Goal: Task Accomplishment & Management: Manage account settings

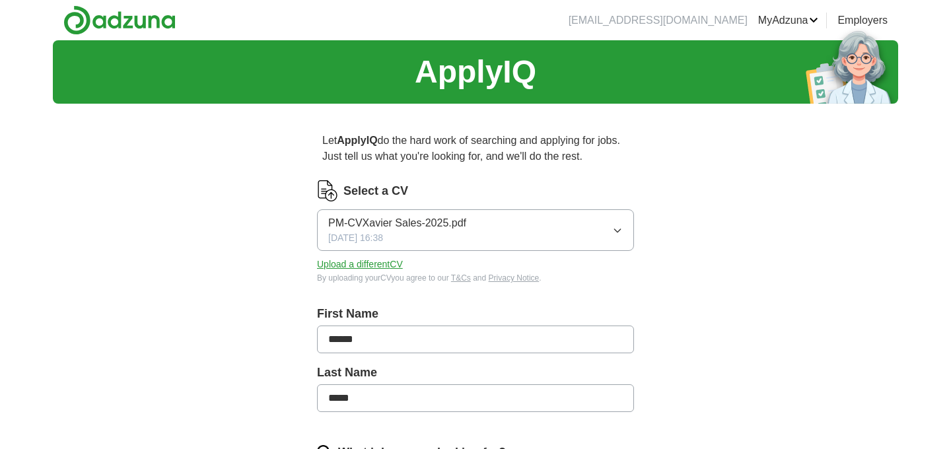
click at [398, 263] on button "Upload a different CV" at bounding box center [360, 265] width 86 height 14
click at [367, 264] on button "Upload a different CV" at bounding box center [360, 265] width 86 height 14
click at [618, 231] on icon "button" at bounding box center [617, 230] width 6 height 3
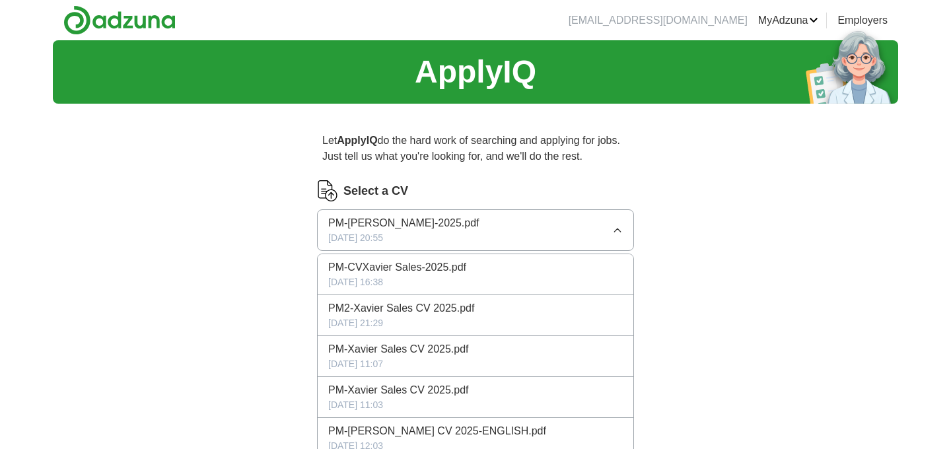
click at [442, 344] on span "PM-Xavier Sales CV 2025.pdf" at bounding box center [398, 349] width 141 height 16
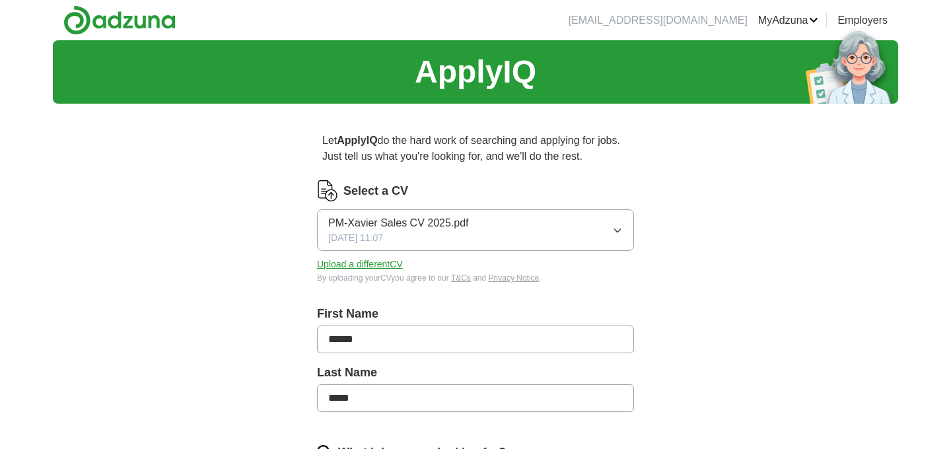
click at [612, 228] on icon "button" at bounding box center [617, 230] width 11 height 11
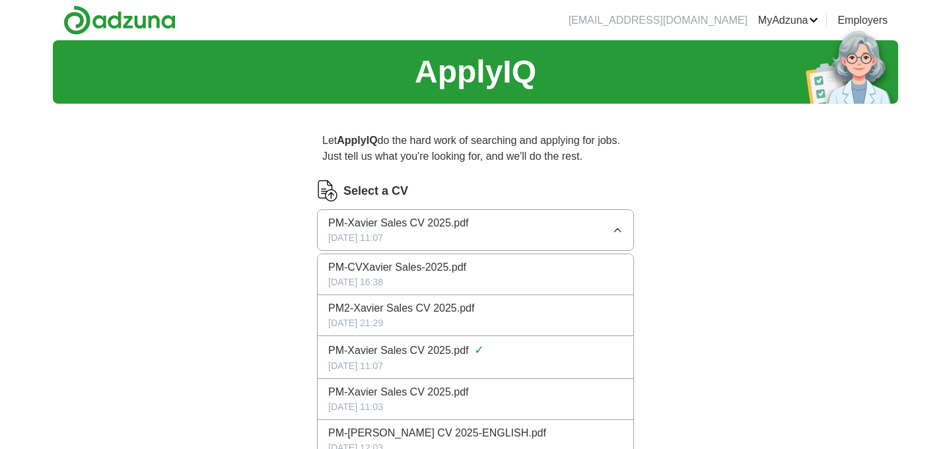
click at [464, 309] on span "PM2-Xavier Sales CV 2025.pdf" at bounding box center [401, 308] width 146 height 16
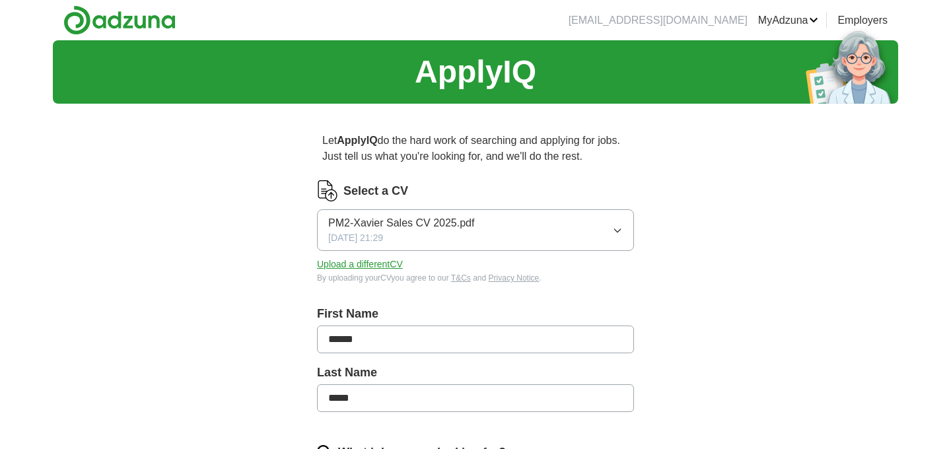
click at [394, 265] on button "Upload a different CV" at bounding box center [360, 265] width 86 height 14
click at [615, 235] on icon "button" at bounding box center [617, 230] width 11 height 11
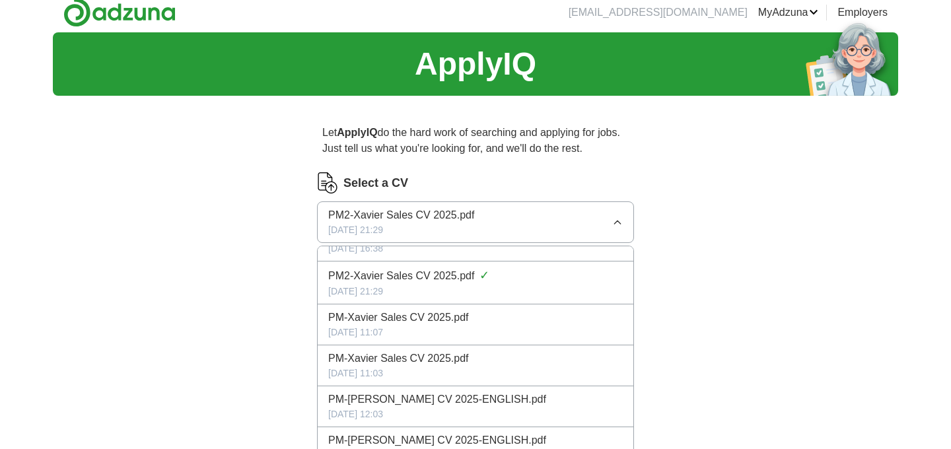
scroll to position [13, 0]
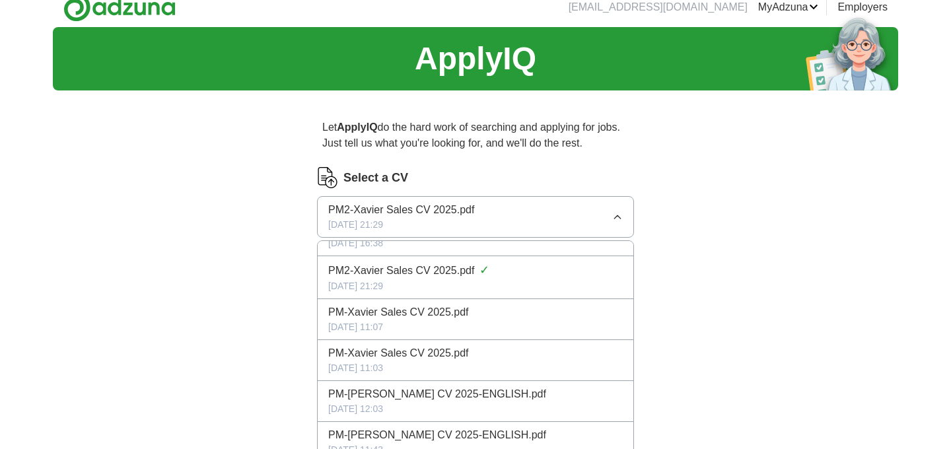
click at [406, 397] on span "PM-[PERSON_NAME] CV 2025-ENGLISH.pdf" at bounding box center [437, 394] width 218 height 16
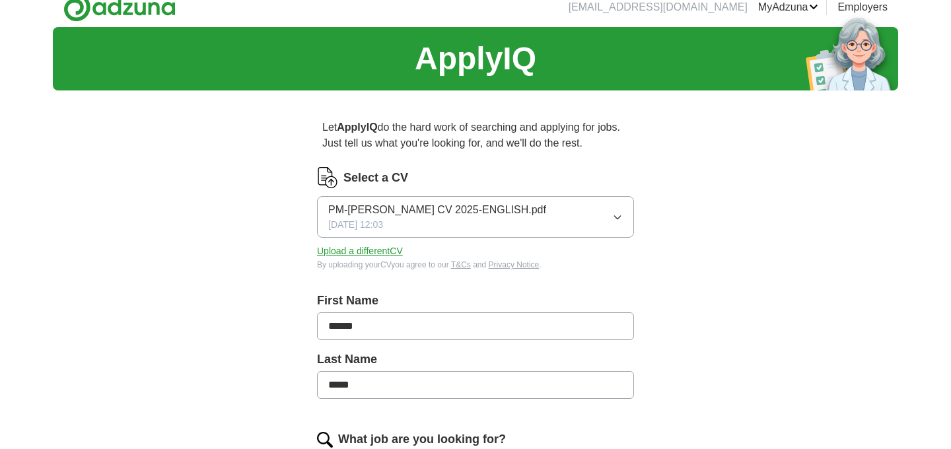
click at [378, 251] on button "Upload a different CV" at bounding box center [360, 251] width 86 height 14
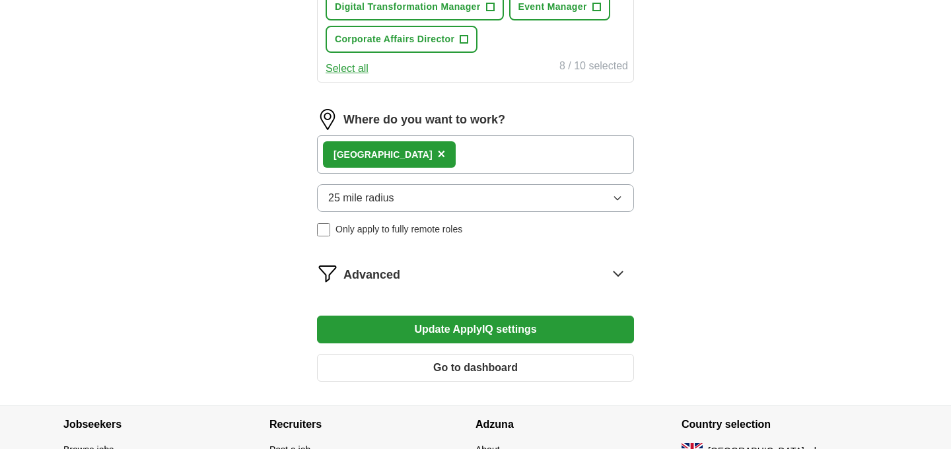
scroll to position [802, 0]
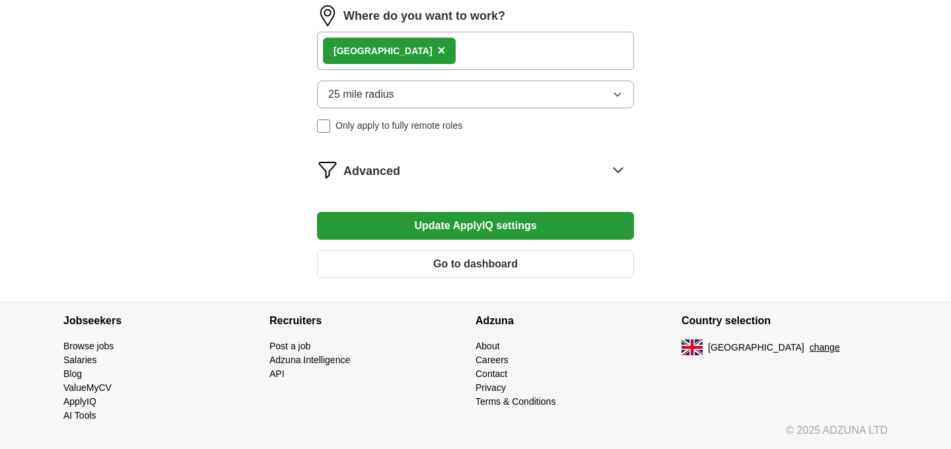
click at [463, 271] on button "Go to dashboard" at bounding box center [475, 264] width 317 height 28
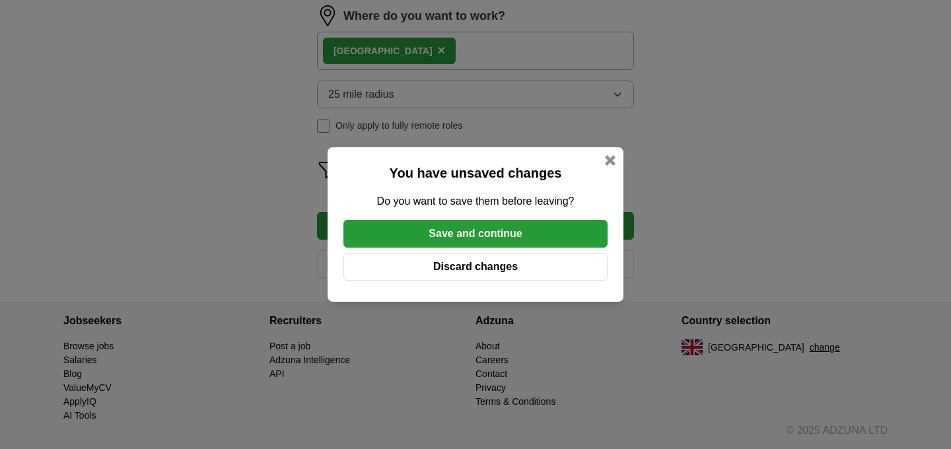
click at [472, 268] on button "Discard changes" at bounding box center [475, 267] width 264 height 28
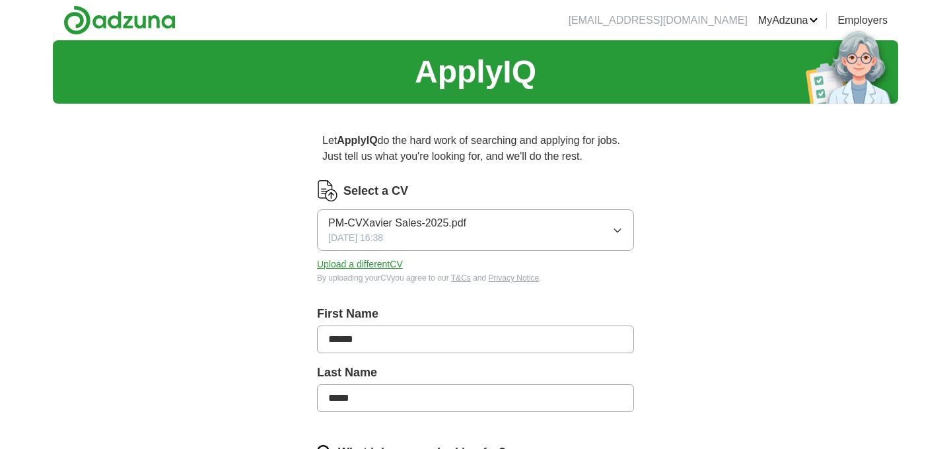
click at [369, 263] on button "Upload a different CV" at bounding box center [360, 265] width 86 height 14
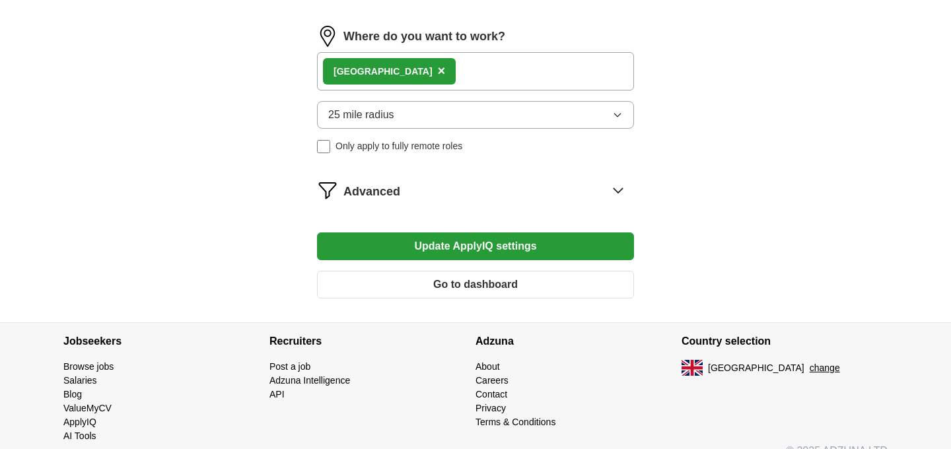
scroll to position [770, 0]
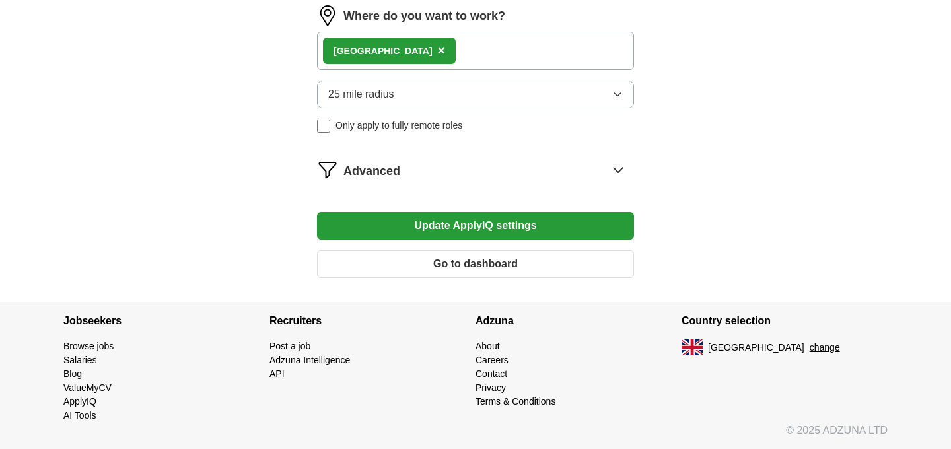
click at [472, 223] on button "Update ApplyIQ settings" at bounding box center [475, 226] width 317 height 28
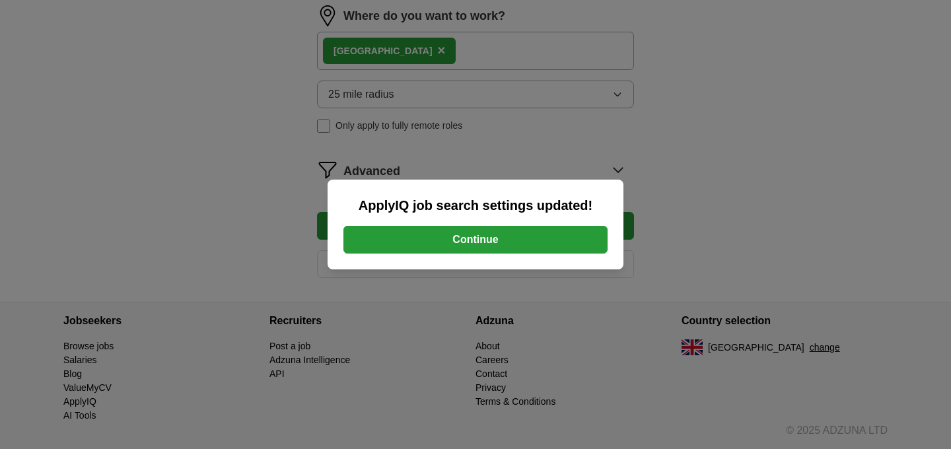
click at [469, 238] on button "Continue" at bounding box center [475, 240] width 264 height 28
